Goal: Find specific page/section: Find specific page/section

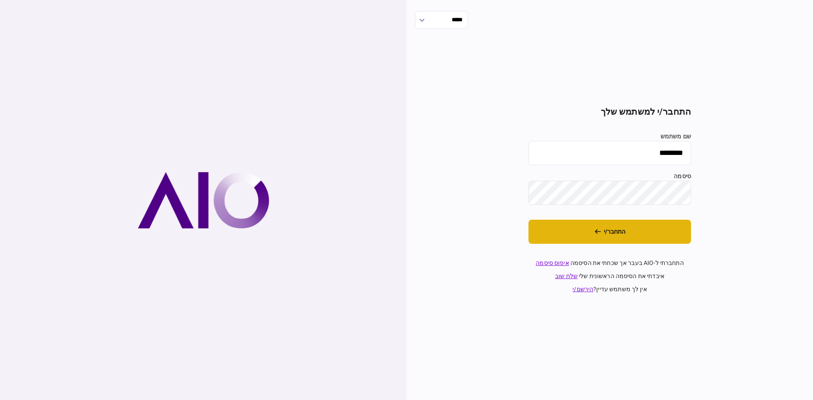
click at [569, 235] on button "התחבר/י" at bounding box center [609, 232] width 163 height 24
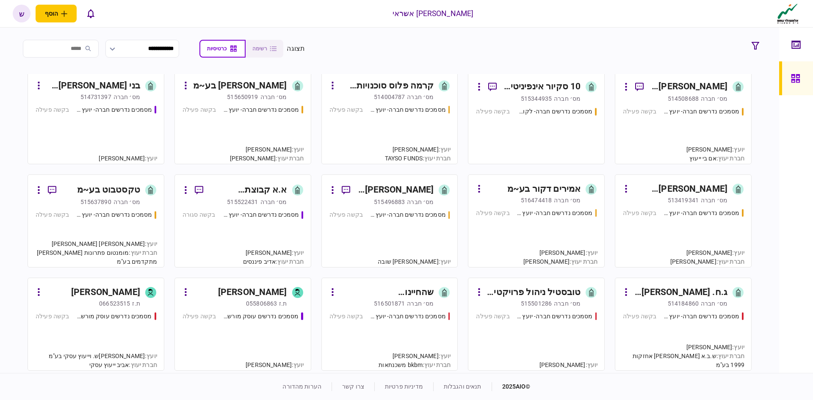
scroll to position [212, 0]
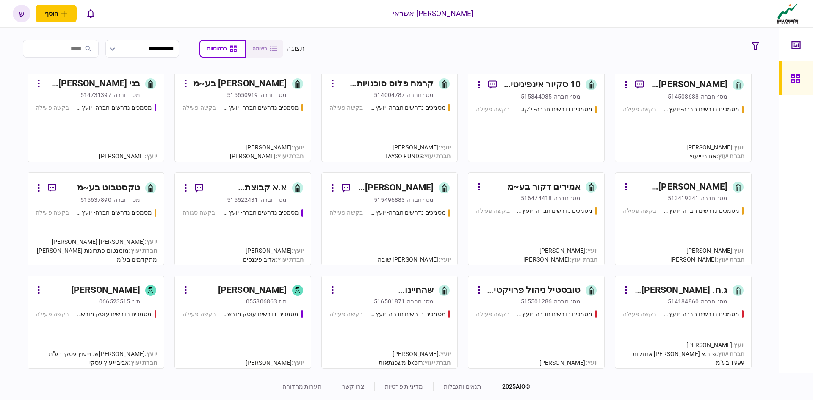
click at [121, 207] on link "טקסטבוט בע~מ [PERSON_NAME]׳ חברה 515637890 מסמכים נדרשים חברה- יועץ - תהליך חבר…" at bounding box center [96, 218] width 137 height 93
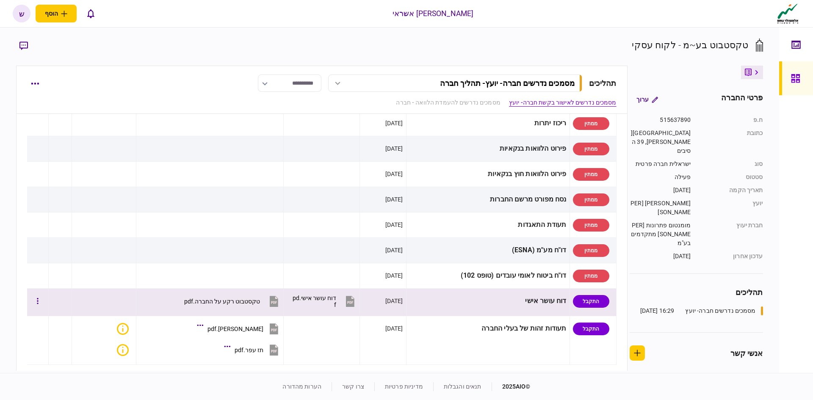
scroll to position [212, 0]
